Goal: Task Accomplishment & Management: Manage account settings

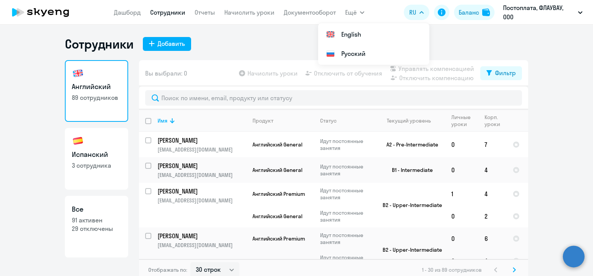
select select "30"
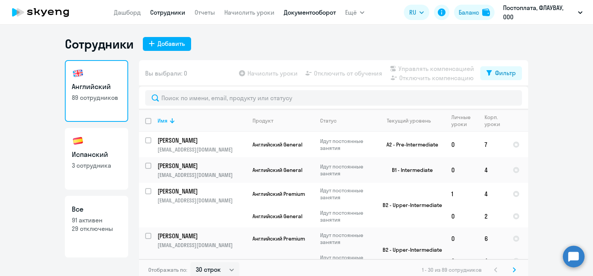
click at [284, 13] on link "Документооборот" at bounding box center [310, 12] width 52 height 8
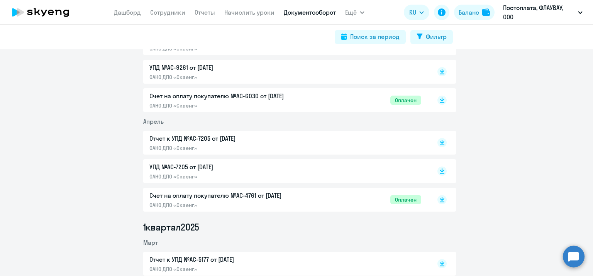
scroll to position [541, 0]
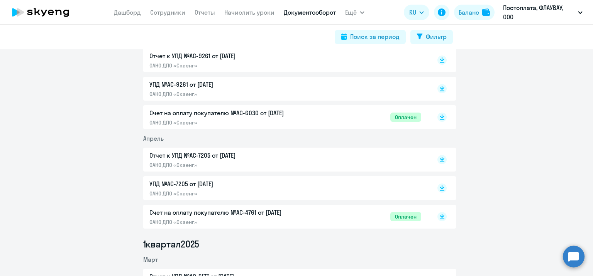
click at [254, 212] on p "Счет на оплату покупателю №AC-4761 от [DATE]" at bounding box center [230, 212] width 162 height 9
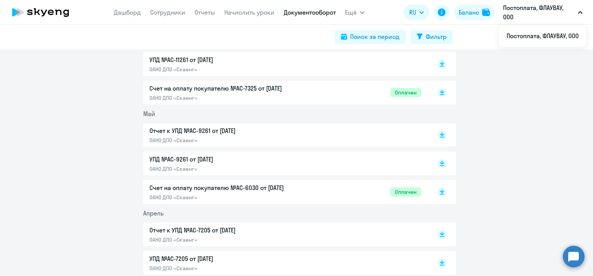
scroll to position [463, 0]
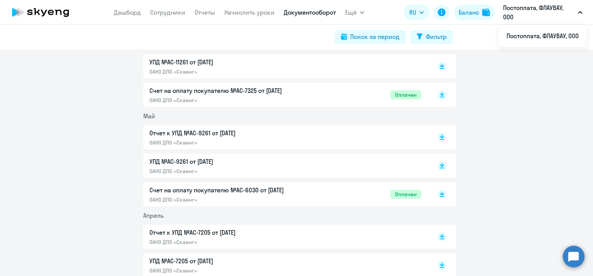
click at [218, 194] on p "Счет на оплату покупателю №AC-6030 от [DATE]" at bounding box center [230, 190] width 162 height 9
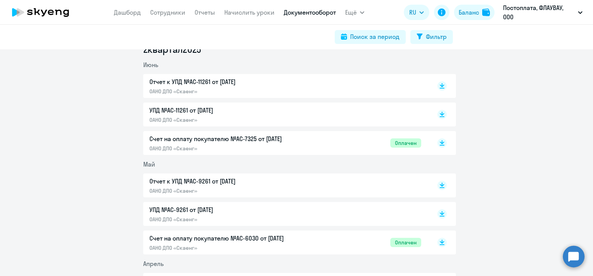
scroll to position [386, 0]
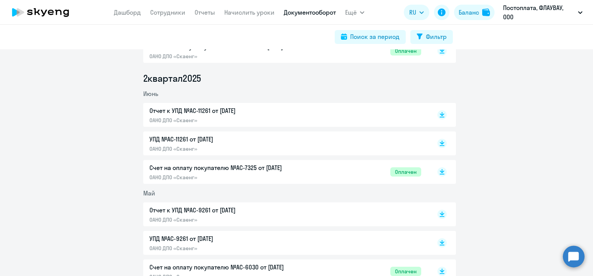
click at [249, 171] on p "Счет на оплату покупателю №AC-7325 от [DATE]" at bounding box center [230, 167] width 162 height 9
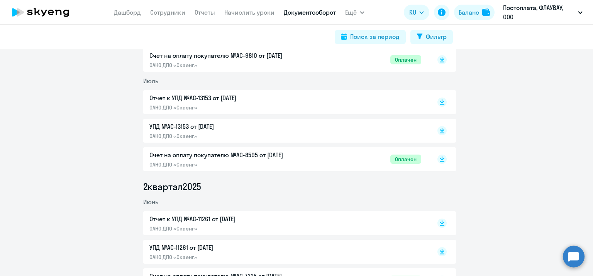
scroll to position [270, 0]
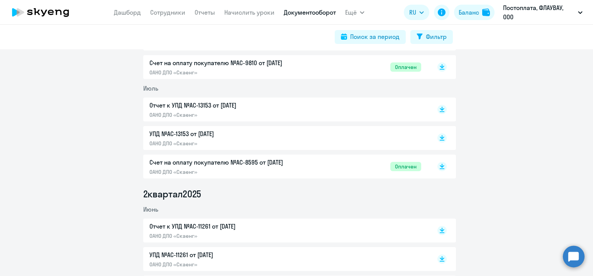
click at [249, 163] on p "Счет на оплату покупателю №AC-8595 от [DATE]" at bounding box center [230, 162] width 162 height 9
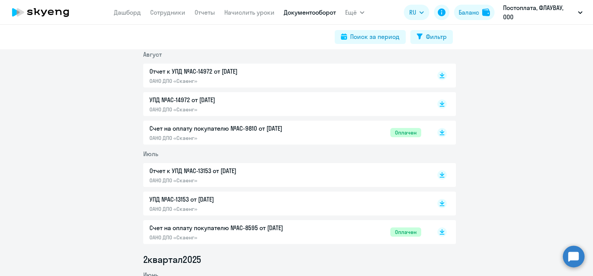
scroll to position [154, 0]
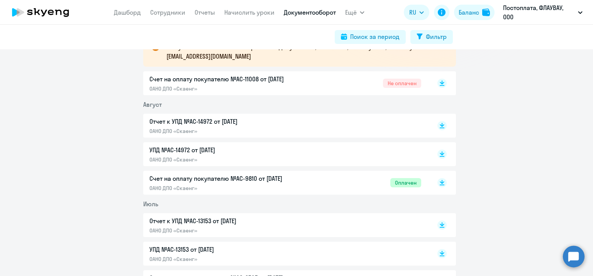
click at [233, 180] on p "Счет на оплату покупателю №AC-9810 от [DATE]" at bounding box center [230, 178] width 162 height 9
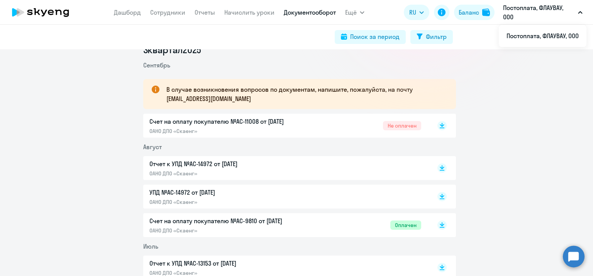
scroll to position [77, 0]
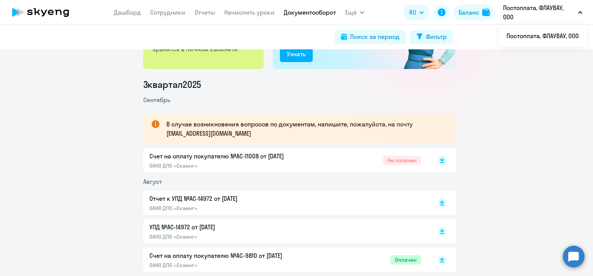
click at [254, 159] on p "Счет на оплату покупателю №AC-11008 от [DATE]" at bounding box center [230, 156] width 162 height 9
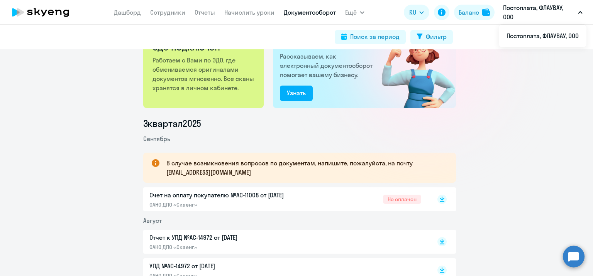
scroll to position [39, 0]
click at [261, 193] on p "Счет на оплату покупателю №AC-11008 от [DATE]" at bounding box center [230, 194] width 162 height 9
